Goal: Task Accomplishment & Management: Manage account settings

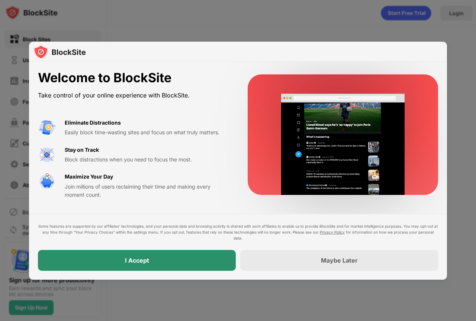
click at [158, 263] on div "I Accept" at bounding box center [137, 260] width 198 height 21
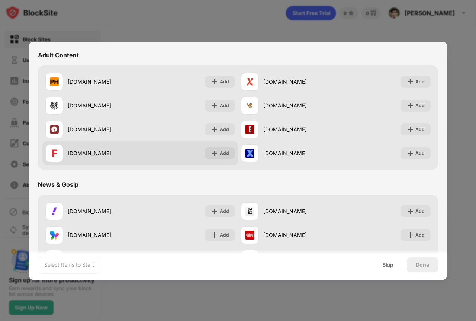
scroll to position [594, 0]
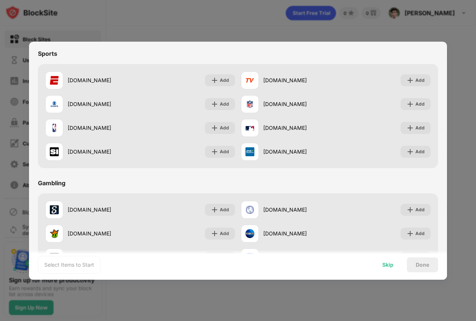
click at [385, 267] on div "Skip" at bounding box center [387, 265] width 11 height 6
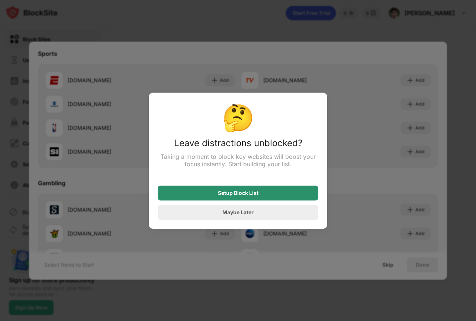
click at [243, 196] on div "Setup Block List" at bounding box center [238, 193] width 40 height 6
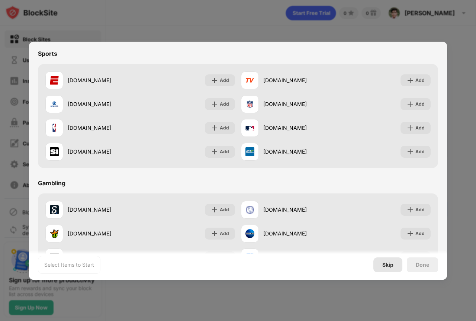
click at [394, 275] on div "Select Items to Start Skip Done" at bounding box center [238, 265] width 418 height 30
click at [387, 262] on div "Skip" at bounding box center [387, 265] width 11 height 6
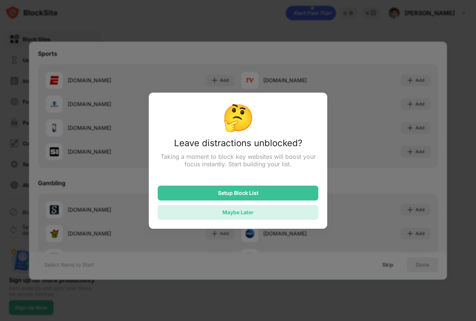
click at [257, 215] on div "Maybe Later" at bounding box center [238, 212] width 161 height 15
